Goal: Information Seeking & Learning: Learn about a topic

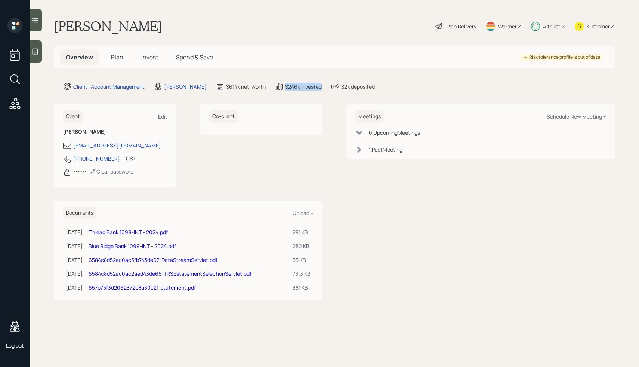
drag, startPoint x: 286, startPoint y: 87, endPoint x: 326, endPoint y: 87, distance: 39.3
click at [326, 87] on div "Client · Account Management Harrison Schaefer $614k net-worth $246k invested $2…" at bounding box center [339, 86] width 553 height 9
click at [118, 58] on span "Plan" at bounding box center [117, 57] width 12 height 8
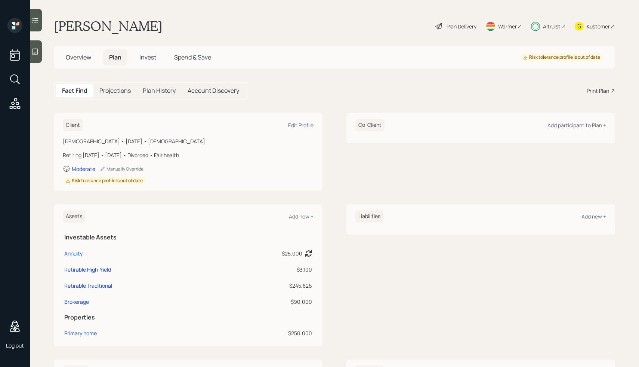
click at [72, 56] on span "Overview" at bounding box center [78, 57] width 25 height 8
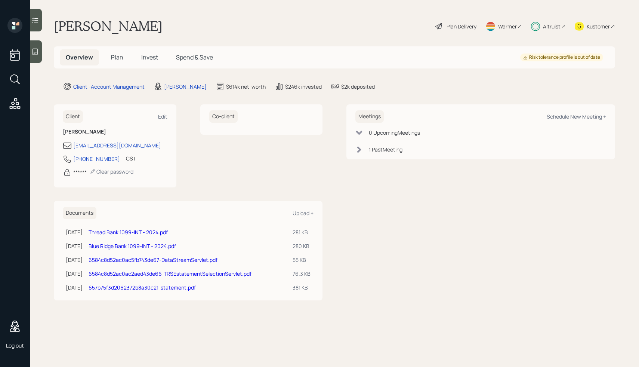
click at [113, 59] on span "Plan" at bounding box center [117, 57] width 12 height 8
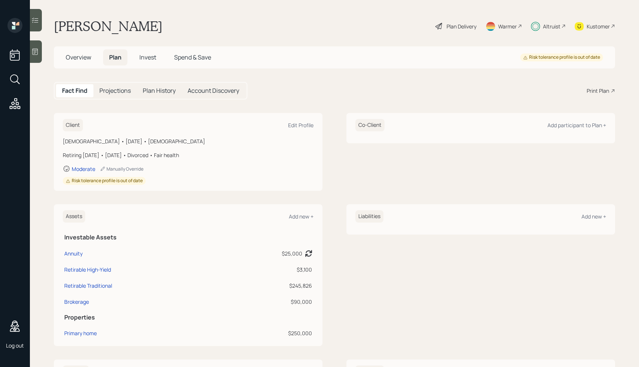
click at [454, 28] on div "Plan Delivery" at bounding box center [462, 26] width 30 height 8
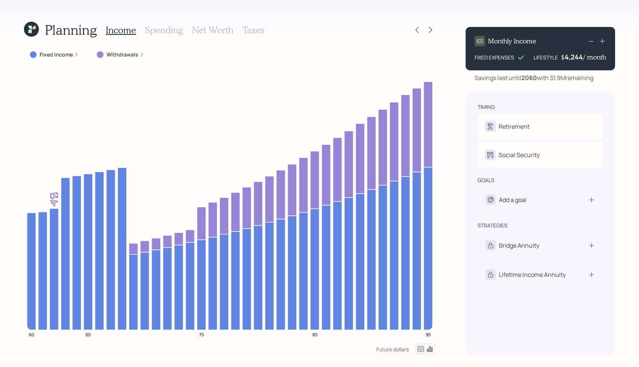
click at [34, 31] on icon at bounding box center [31, 29] width 15 height 15
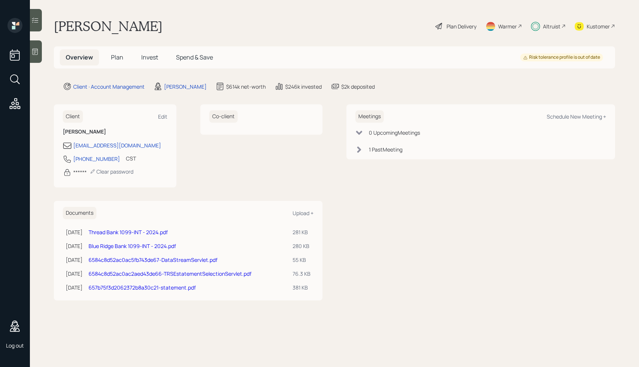
click at [187, 56] on span "Spend & Save" at bounding box center [194, 57] width 37 height 8
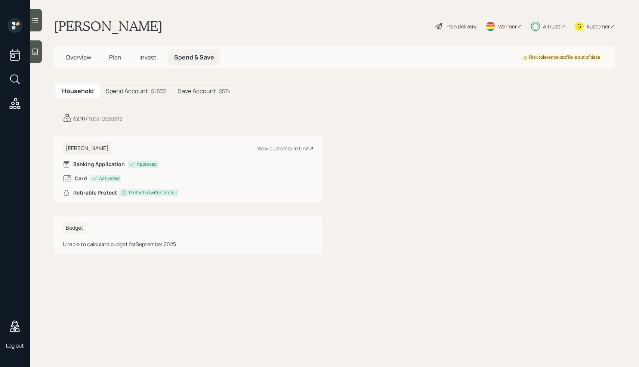
click at [132, 91] on h5 "Spend Account" at bounding box center [127, 90] width 42 height 7
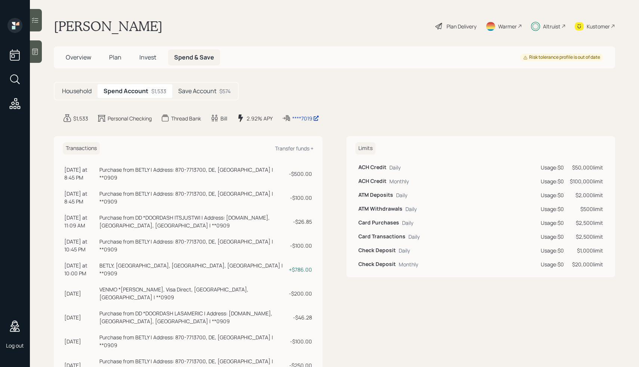
click at [325, 95] on div "Household Spend Account $1,533 Save Account $574" at bounding box center [335, 91] width 562 height 18
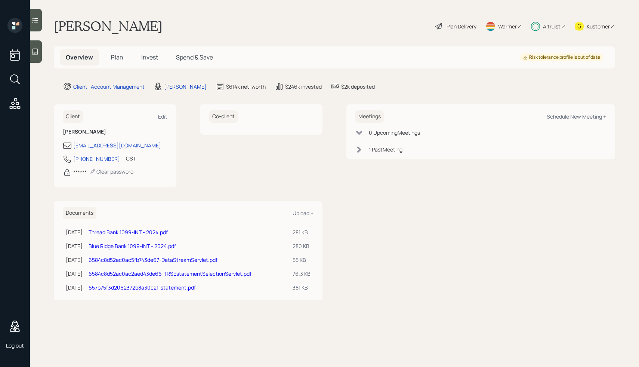
click at [438, 30] on icon at bounding box center [439, 26] width 9 height 9
